Goal: Task Accomplishment & Management: Manage account settings

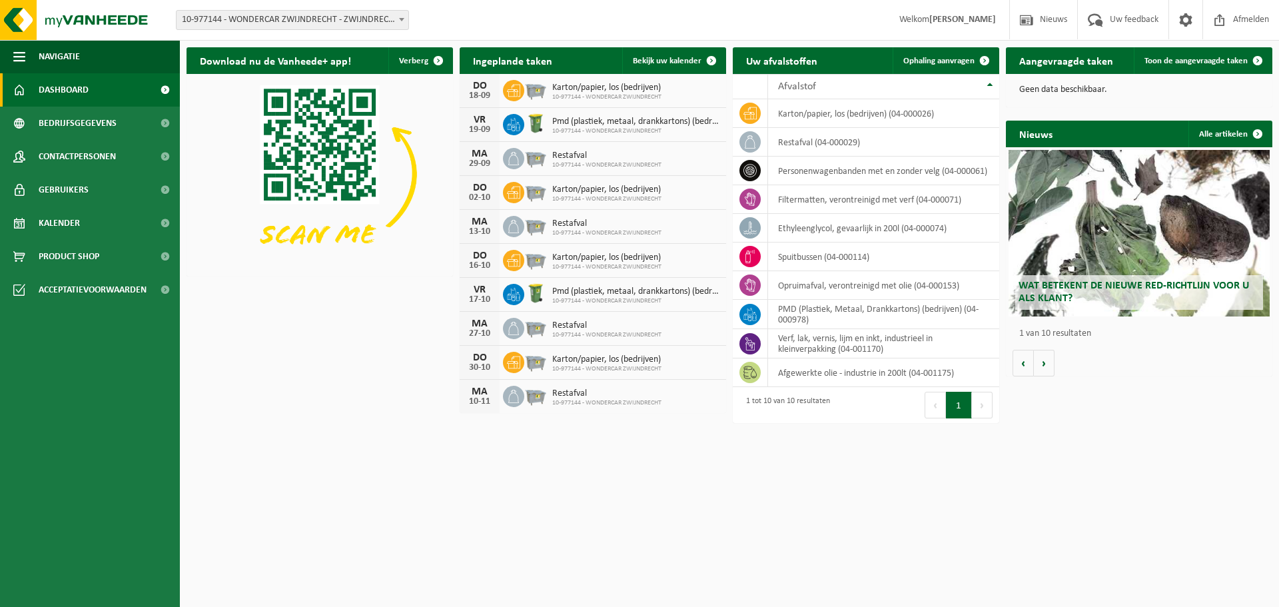
click at [646, 129] on span "10-977144 - WONDERCAR ZWIJNDRECHT" at bounding box center [635, 131] width 167 height 8
click at [1198, 61] on span "Toon de aangevraagde taken" at bounding box center [1196, 61] width 103 height 9
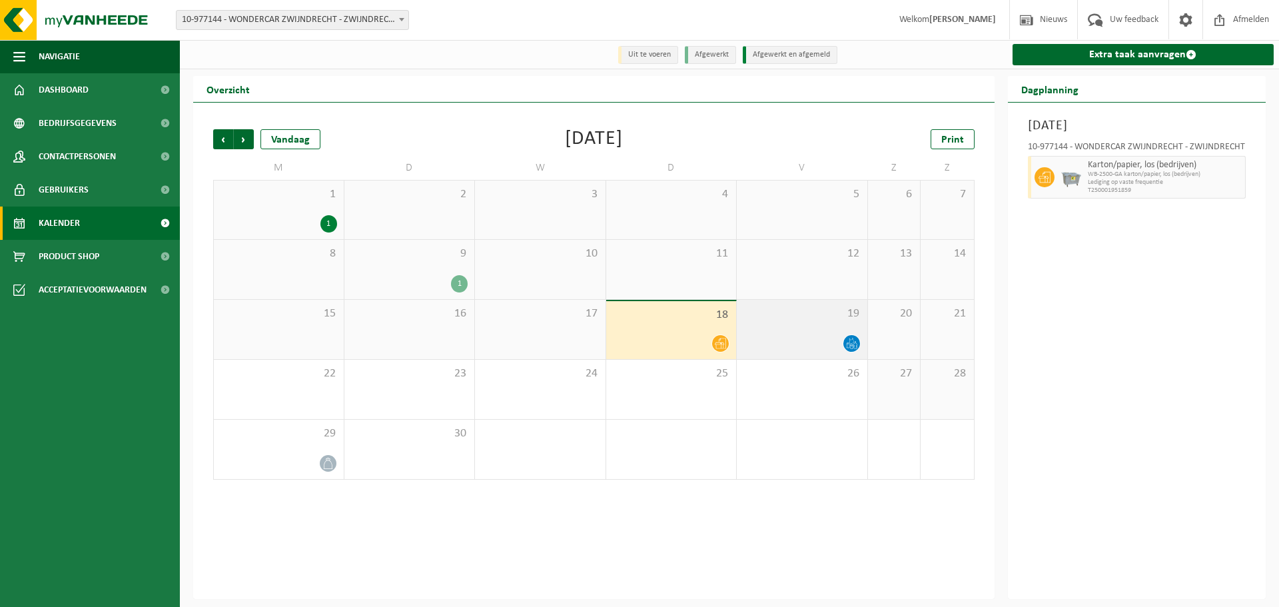
click at [851, 343] on icon at bounding box center [851, 343] width 11 height 11
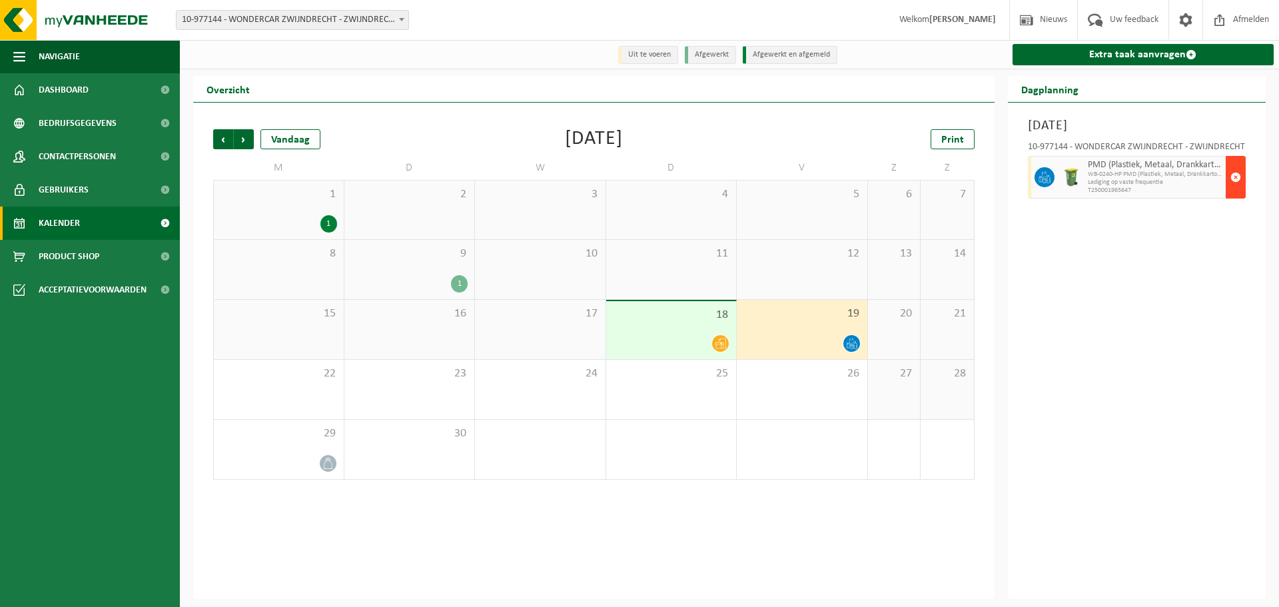
click at [1235, 177] on span "button" at bounding box center [1236, 177] width 11 height 27
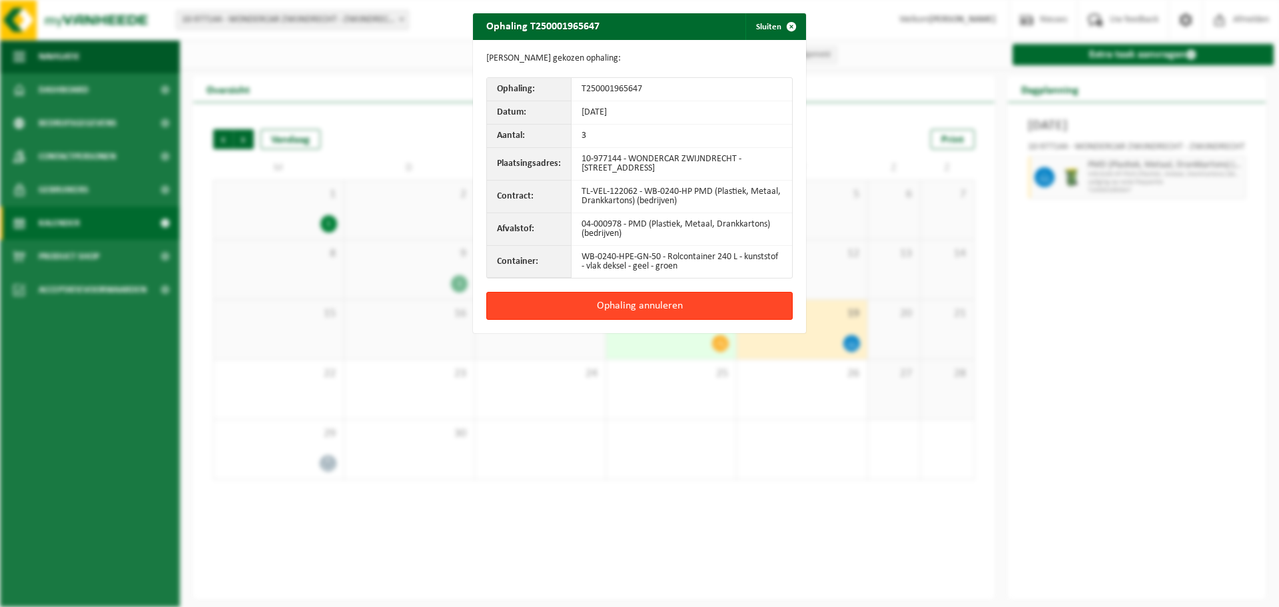
click at [670, 303] on button "Ophaling annuleren" at bounding box center [639, 306] width 307 height 28
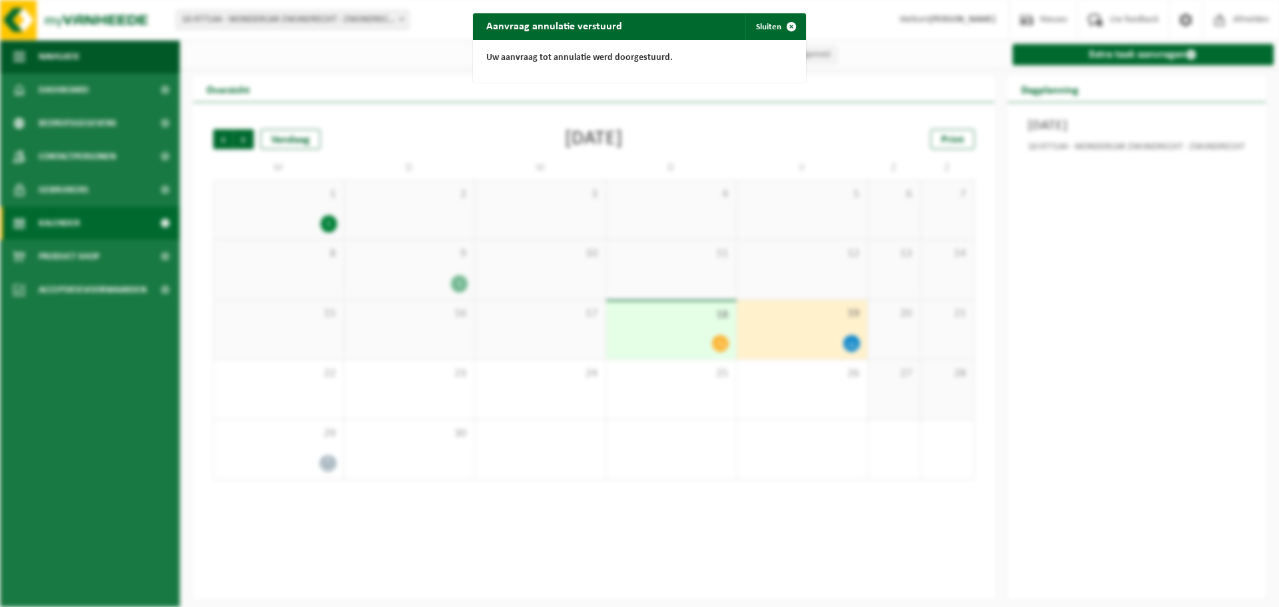
click at [1084, 242] on div "Aanvraag annulatie verstuurd Sluiten Uw aanvraag tot annulatie werd doorgestuur…" at bounding box center [639, 303] width 1279 height 607
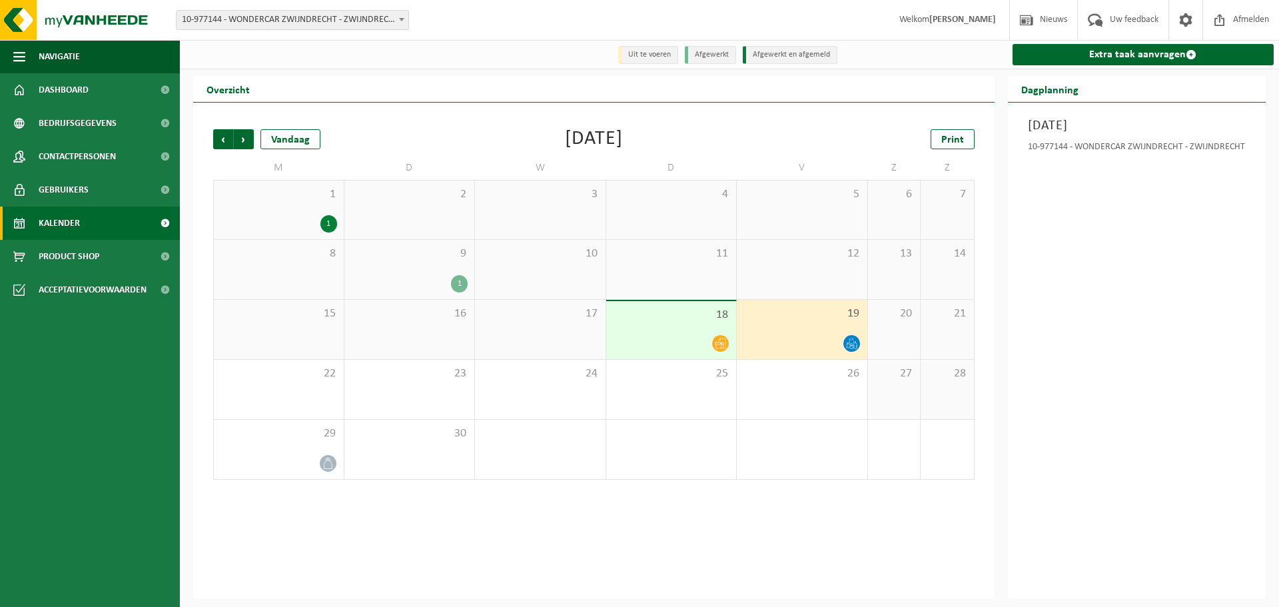
click at [431, 278] on div "1" at bounding box center [409, 283] width 117 height 17
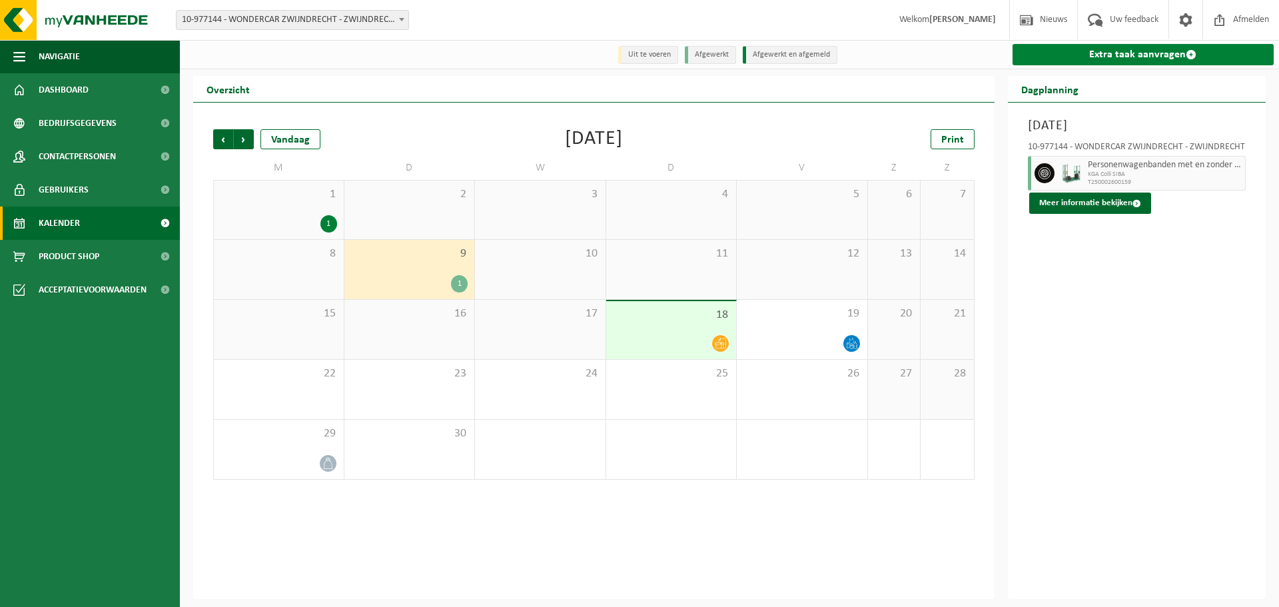
click at [1153, 59] on link "Extra taak aanvragen" at bounding box center [1144, 54] width 262 height 21
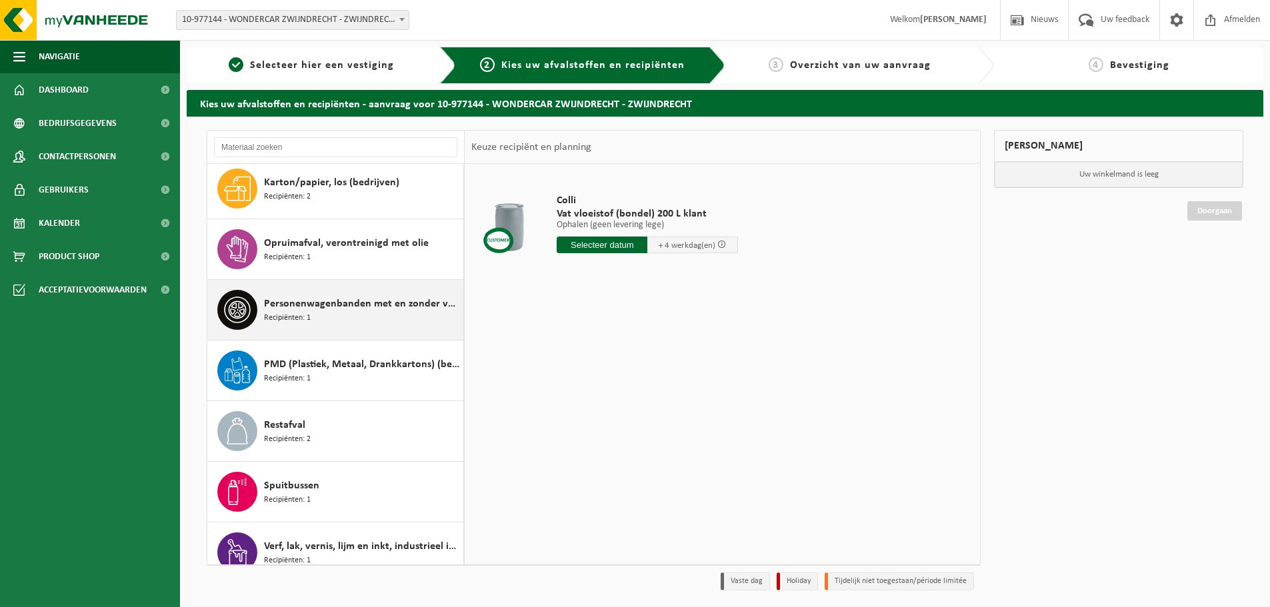
scroll to position [205, 0]
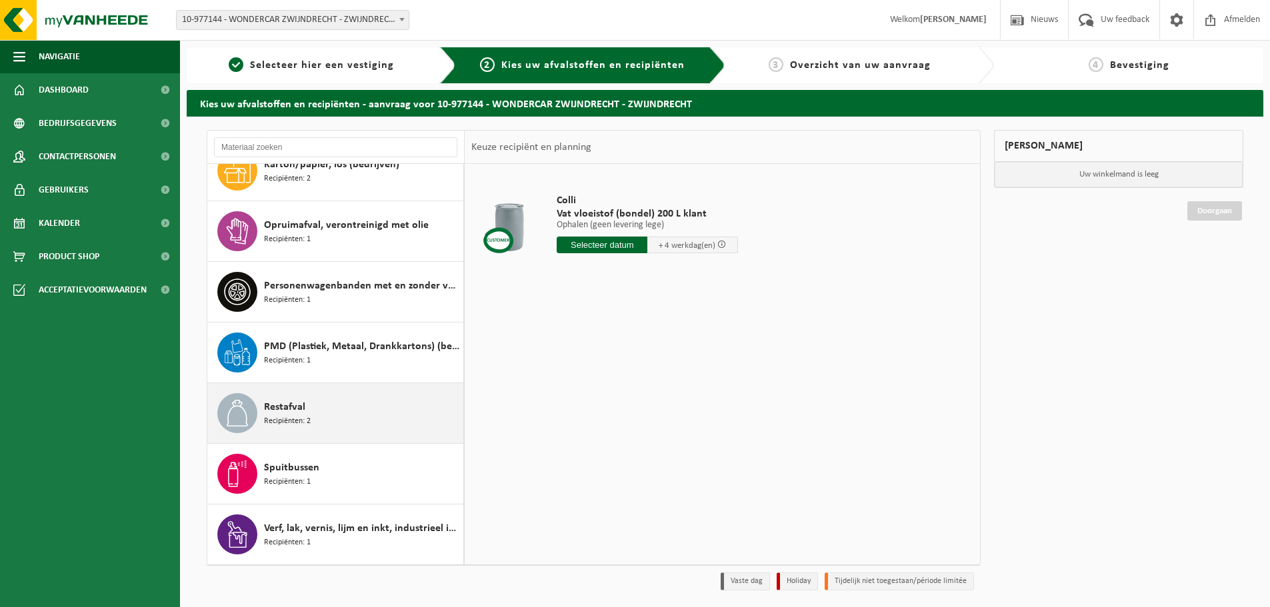
click at [350, 398] on div "Restafval Recipiënten: 2" at bounding box center [362, 413] width 196 height 40
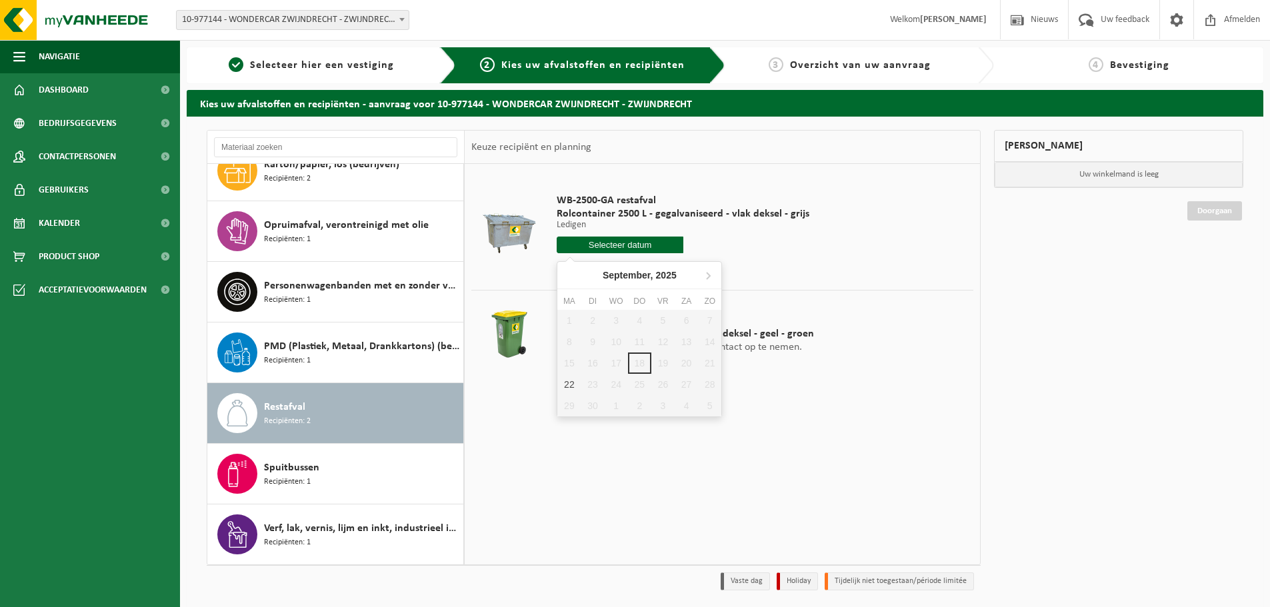
click at [634, 245] on input "text" at bounding box center [619, 245] width 127 height 17
click at [563, 385] on div "22" at bounding box center [568, 384] width 23 height 21
type input "Van 2025-09-22"
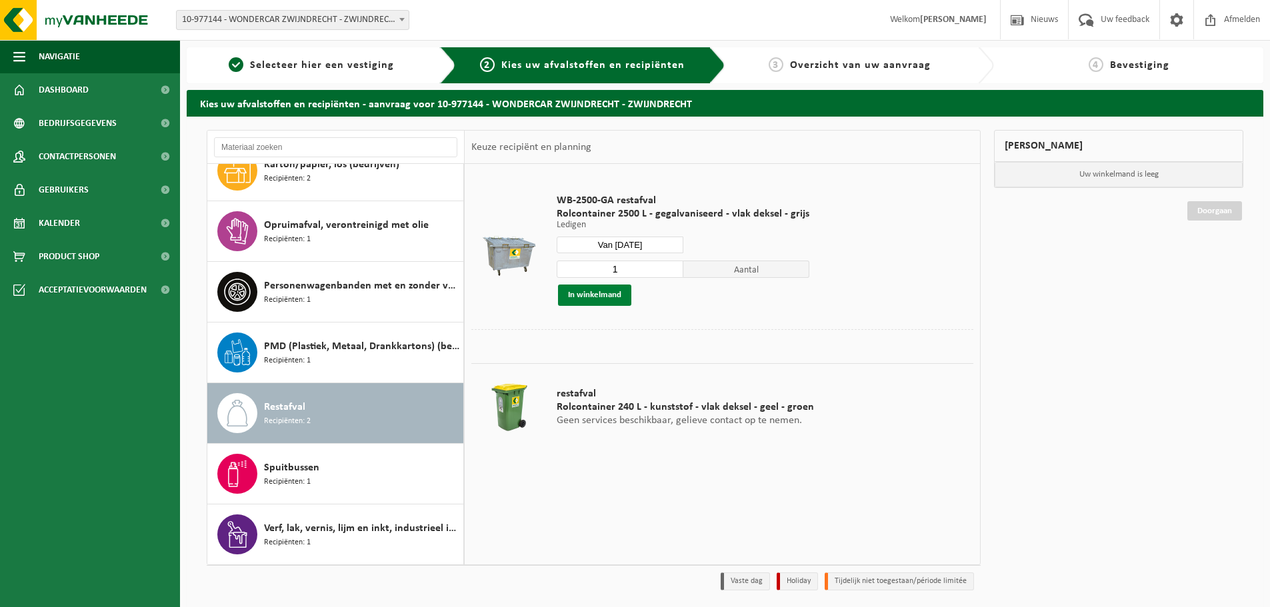
click at [621, 300] on button "In winkelmand" at bounding box center [594, 295] width 73 height 21
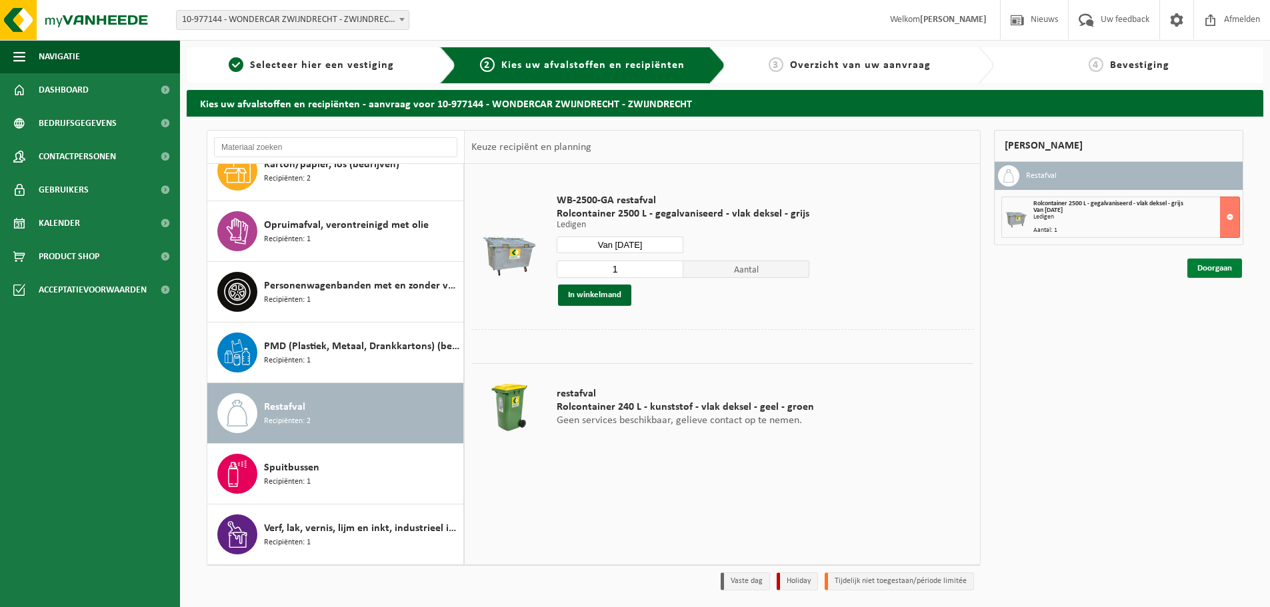
click at [1226, 271] on link "Doorgaan" at bounding box center [1214, 268] width 55 height 19
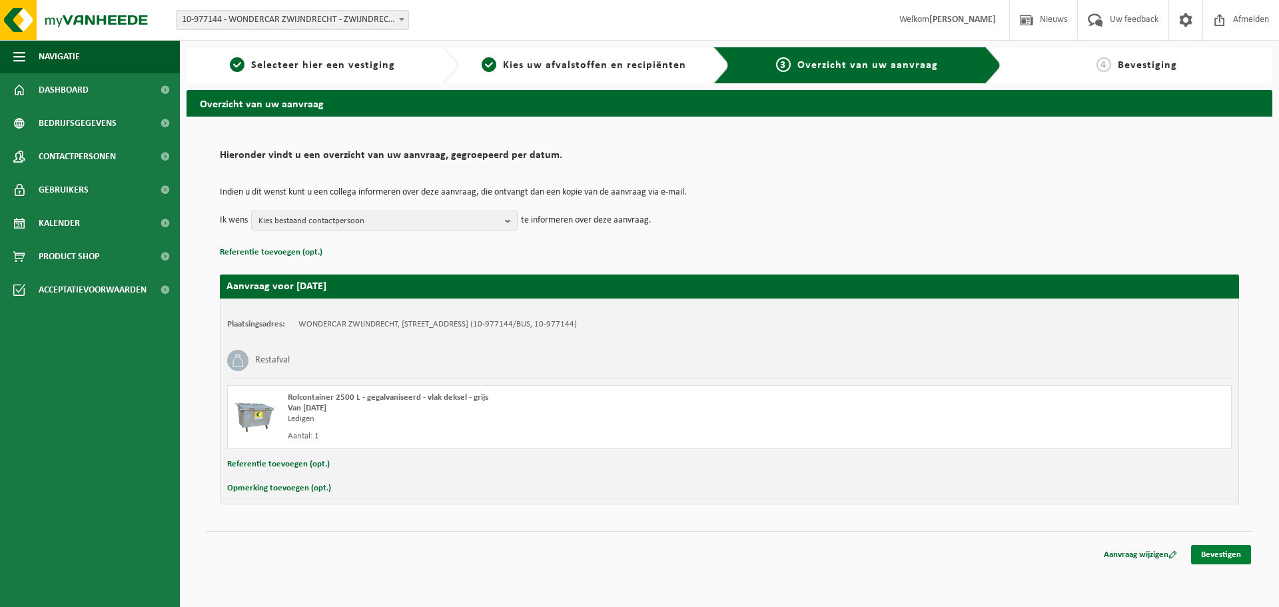
click at [1224, 550] on link "Bevestigen" at bounding box center [1222, 554] width 60 height 19
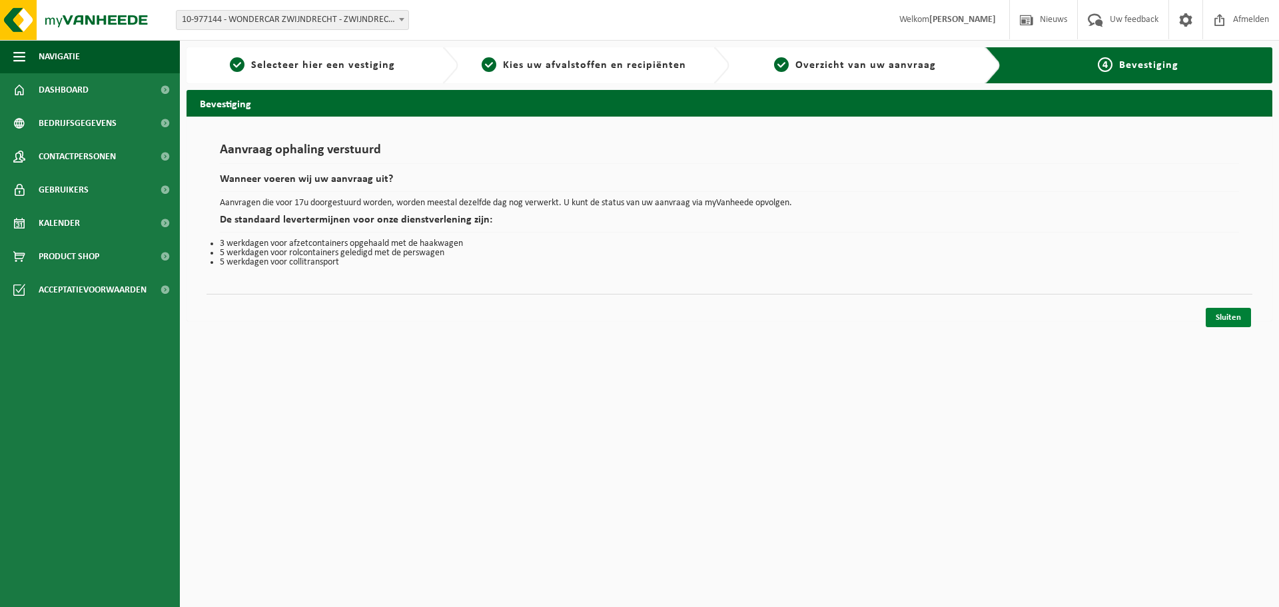
click at [1227, 319] on link "Sluiten" at bounding box center [1228, 317] width 45 height 19
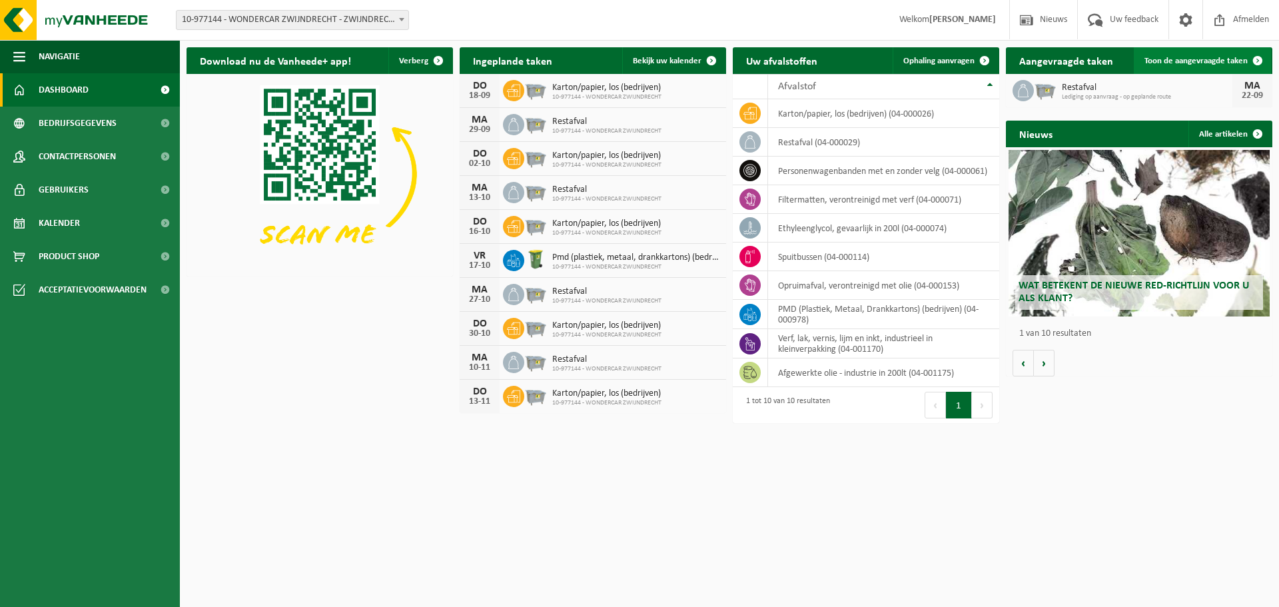
click at [1208, 59] on span "Toon de aangevraagde taken" at bounding box center [1196, 61] width 103 height 9
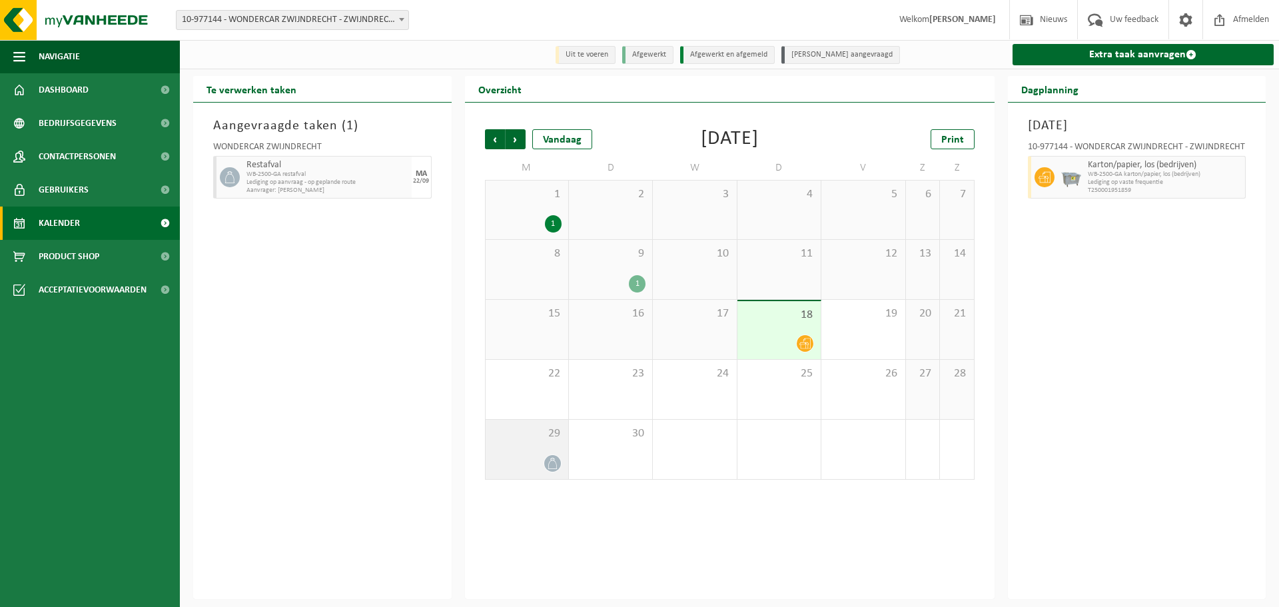
click at [540, 470] on div at bounding box center [526, 463] width 69 height 18
click at [536, 214] on div "1 1" at bounding box center [527, 210] width 83 height 59
